Goal: Information Seeking & Learning: Learn about a topic

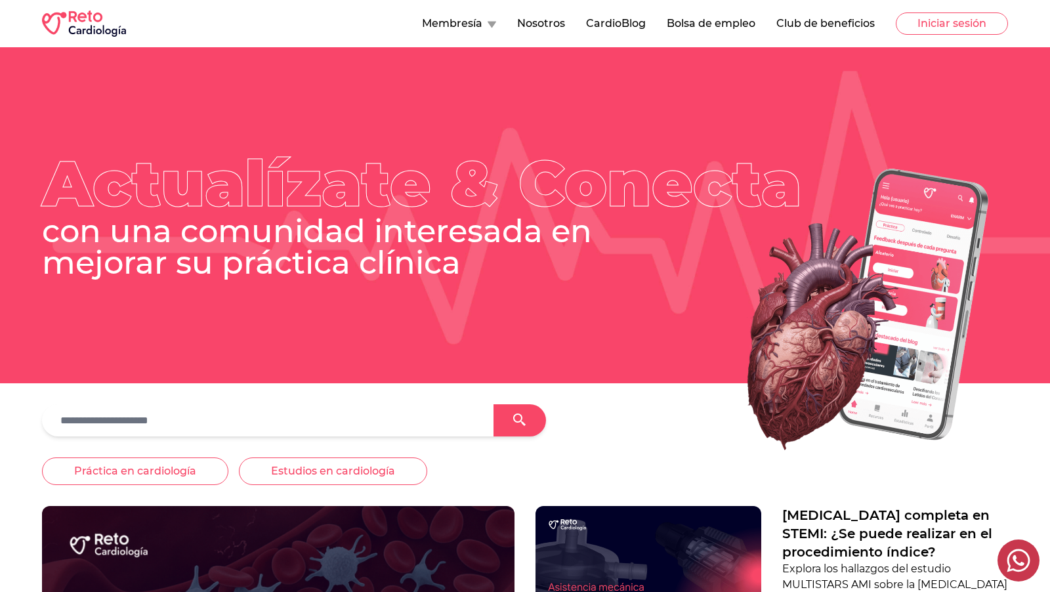
click at [689, 22] on button "Bolsa de empleo" at bounding box center [711, 24] width 89 height 16
click at [715, 22] on button "Bolsa de empleo" at bounding box center [711, 24] width 89 height 16
click at [699, 21] on button "Bolsa de empleo" at bounding box center [711, 24] width 89 height 16
click at [694, 24] on button "Bolsa de empleo" at bounding box center [711, 24] width 89 height 16
click at [684, 23] on button "Bolsa de empleo" at bounding box center [711, 24] width 89 height 16
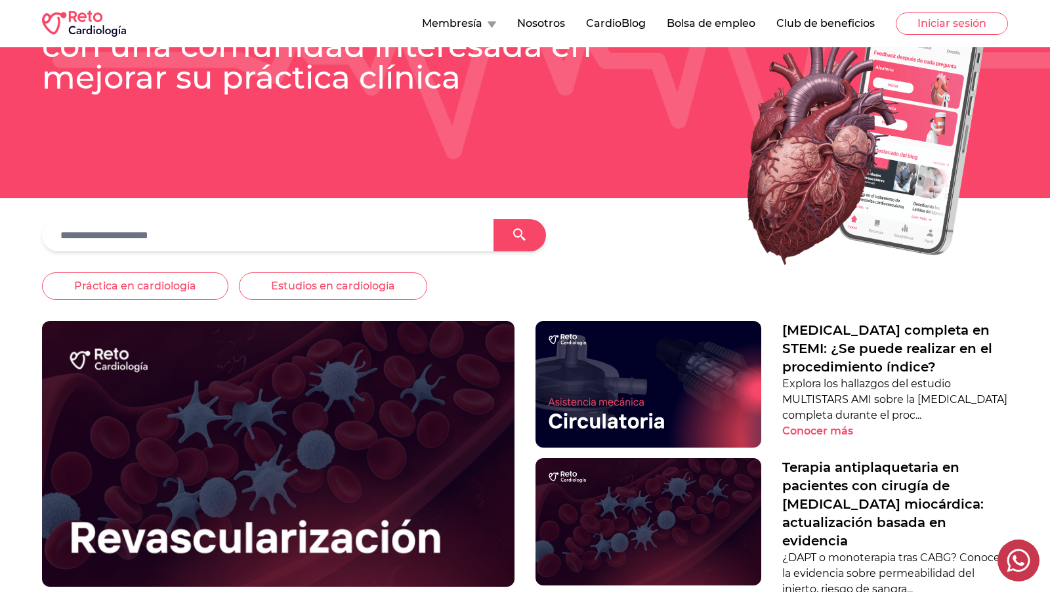
scroll to position [609, 0]
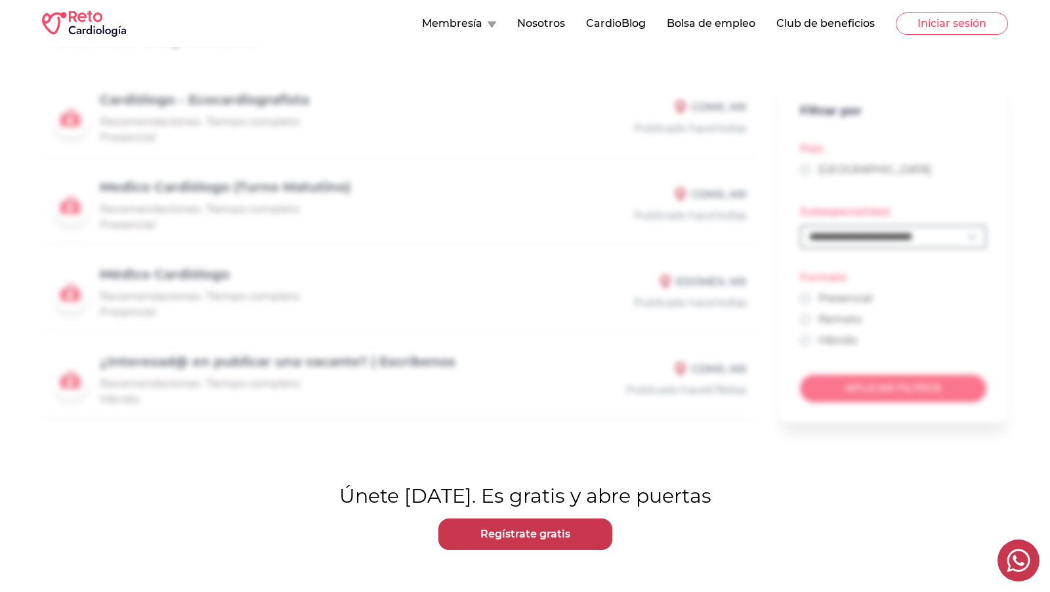
scroll to position [59, 0]
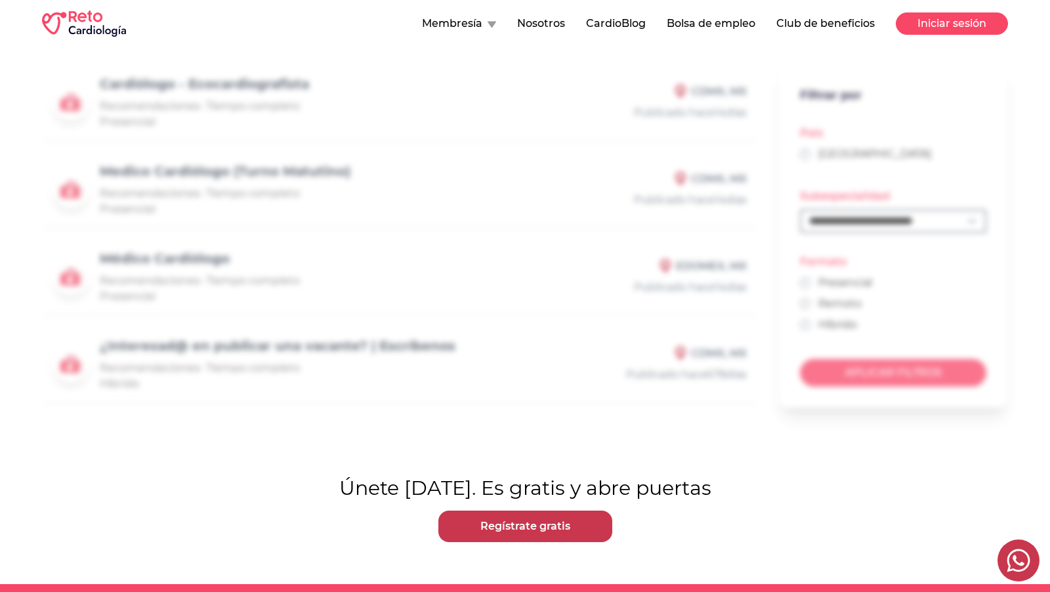
click at [955, 22] on button "Iniciar sesión" at bounding box center [952, 23] width 112 height 22
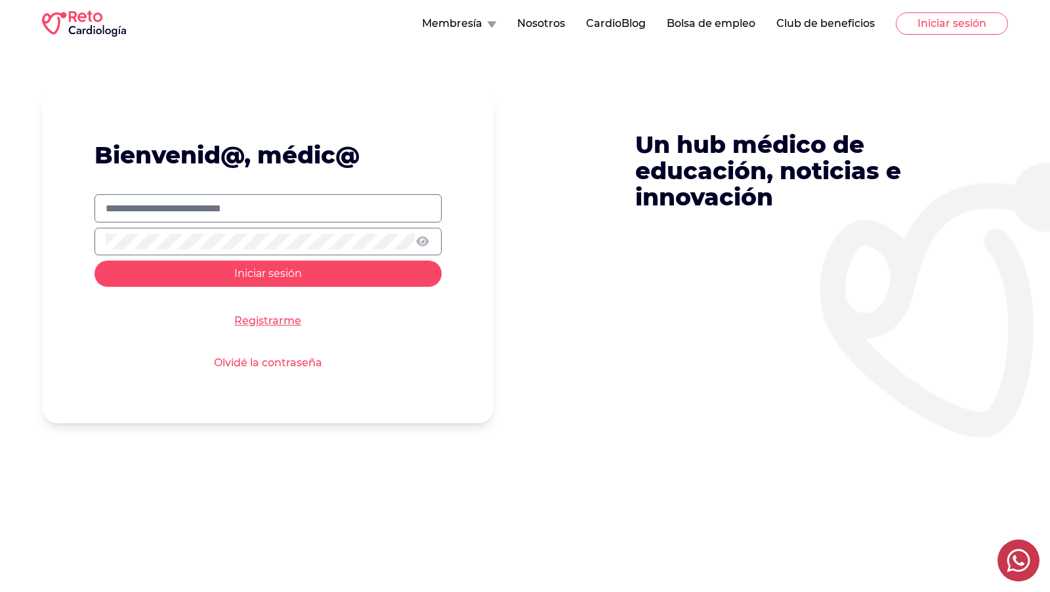
click at [379, 207] on input "text" at bounding box center [268, 209] width 325 height 16
type input "**********"
click at [94, 261] on button "Iniciar sesión" at bounding box center [267, 274] width 347 height 26
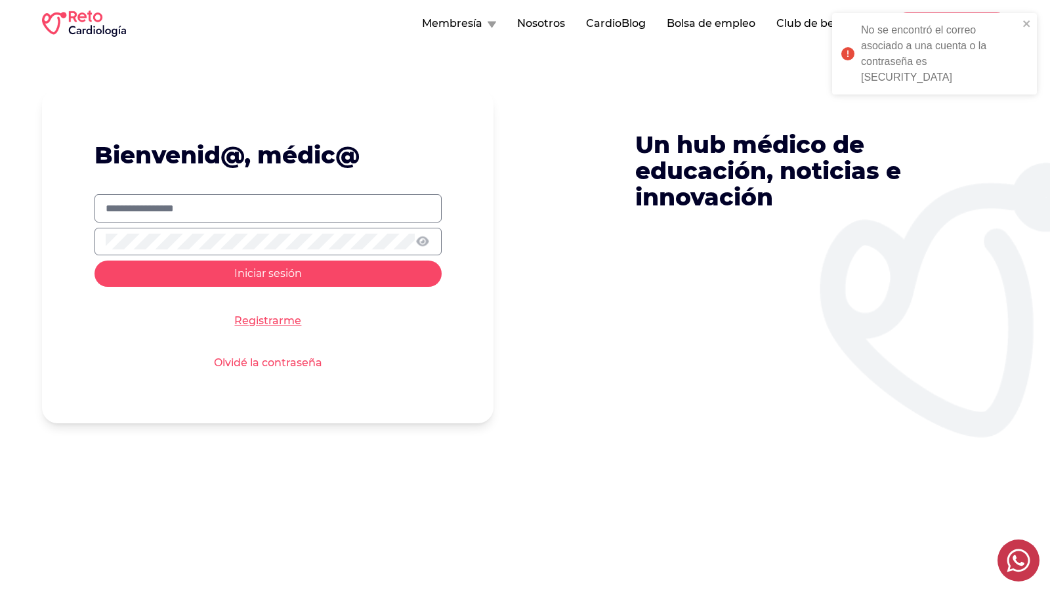
click at [260, 276] on span "Iniciar sesión" at bounding box center [268, 273] width 68 height 12
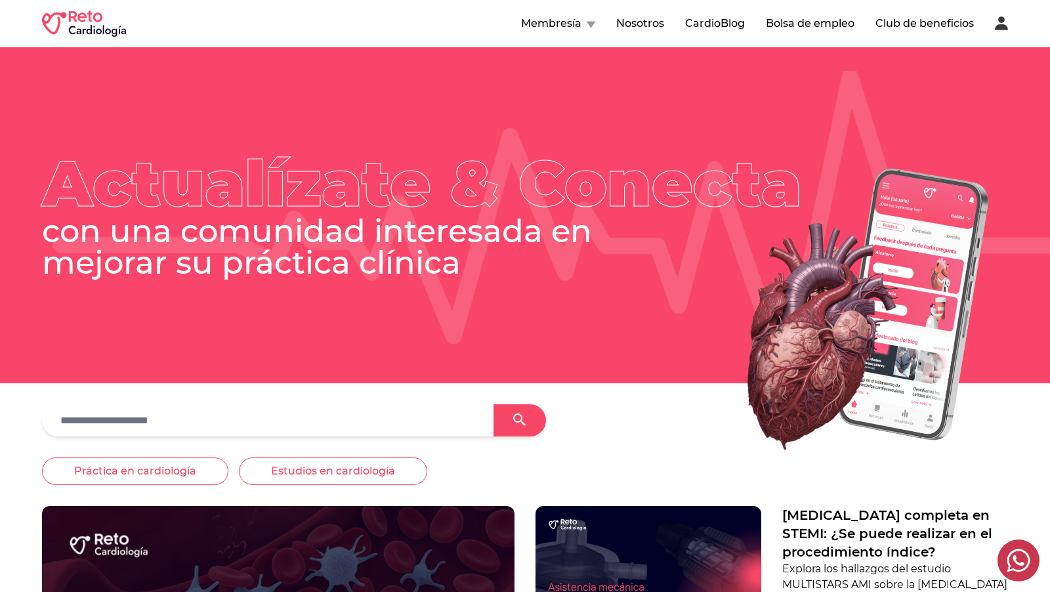
click at [817, 23] on button "Bolsa de empleo" at bounding box center [810, 24] width 89 height 16
click at [795, 20] on button "Bolsa de empleo" at bounding box center [810, 24] width 89 height 16
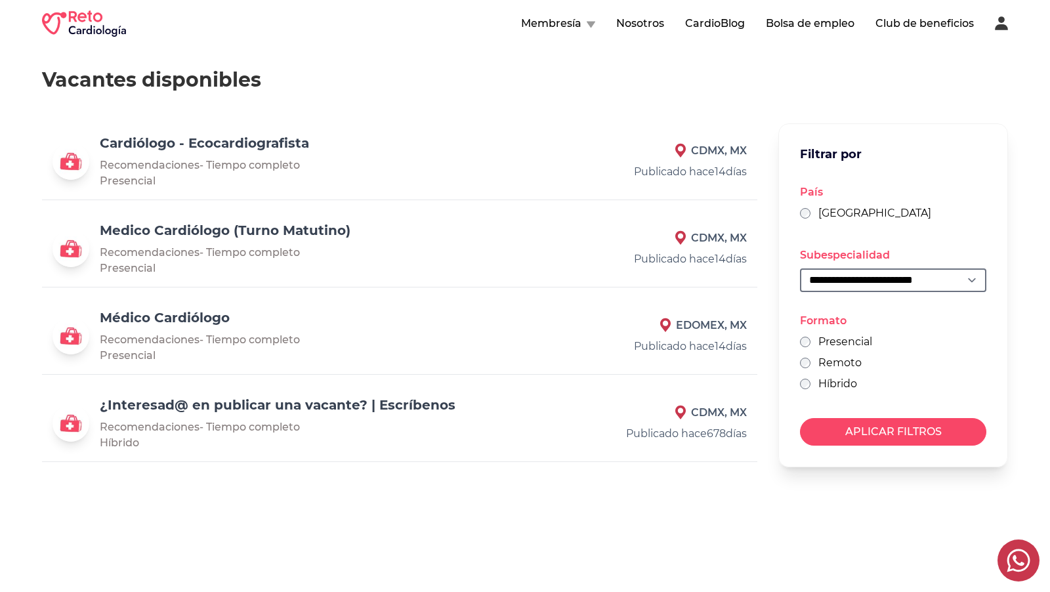
click at [268, 137] on link "Cardiólogo - Ecocardiografista" at bounding box center [204, 143] width 209 height 16
click at [325, 228] on link "Medico Cardiólogo (Turno Matutino)" at bounding box center [225, 230] width 251 height 16
click at [189, 325] on h3 "Médico Cardiólogo" at bounding box center [312, 317] width 425 height 18
click at [194, 319] on link "Médico Cardiólogo" at bounding box center [165, 318] width 130 height 16
